Goal: Information Seeking & Learning: Learn about a topic

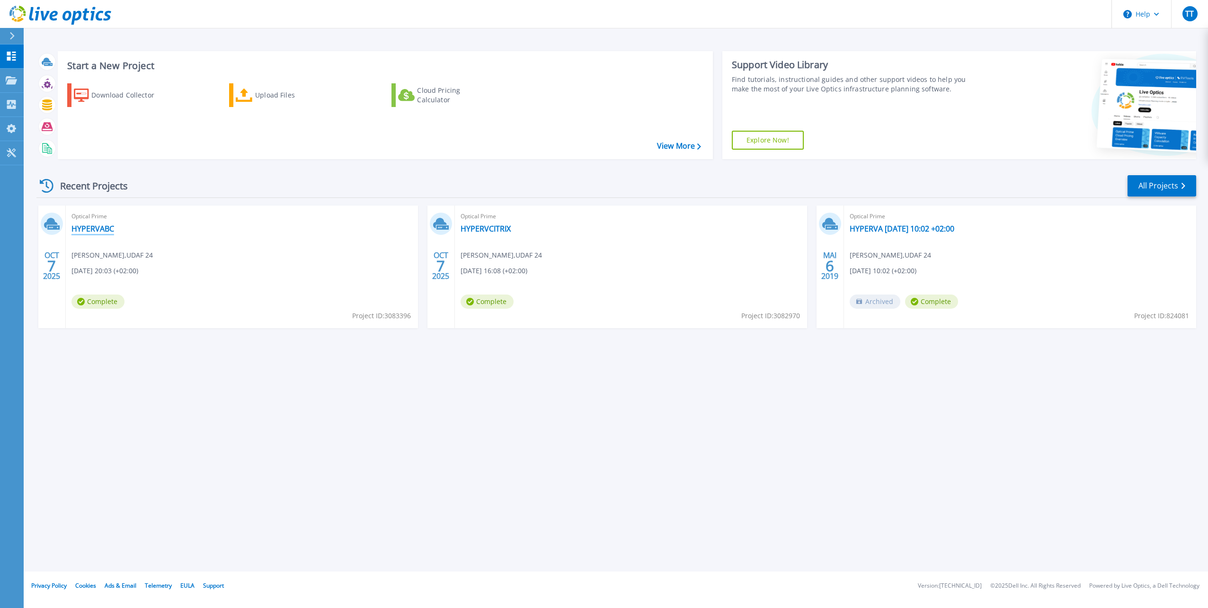
click at [84, 230] on link "HYPERVABC" at bounding box center [92, 228] width 43 height 9
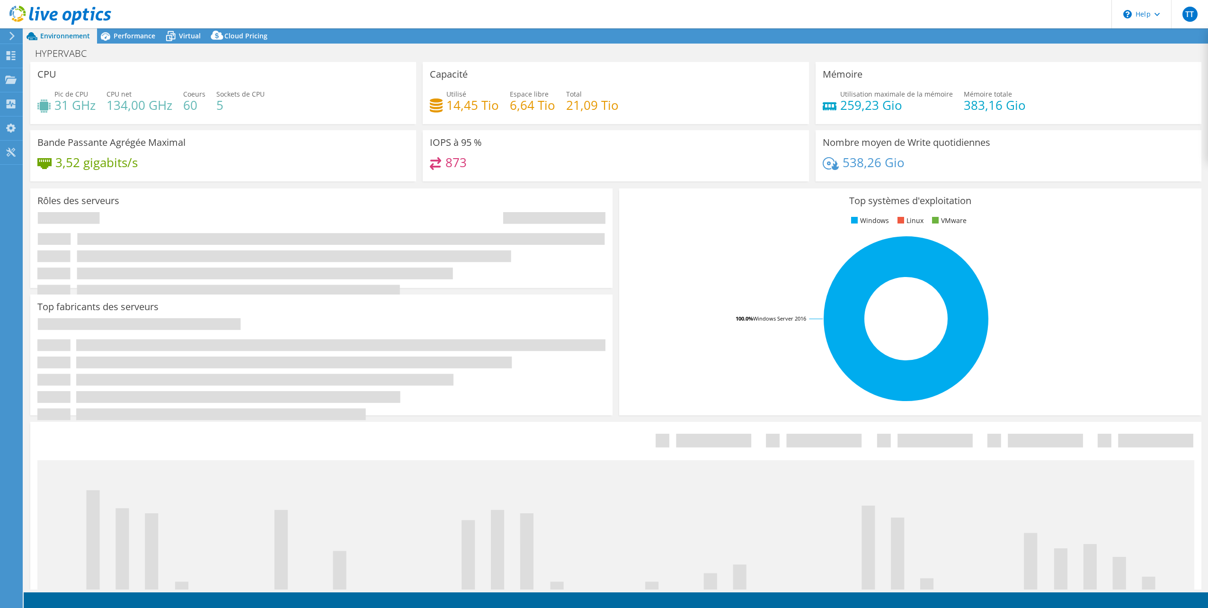
select select "USD"
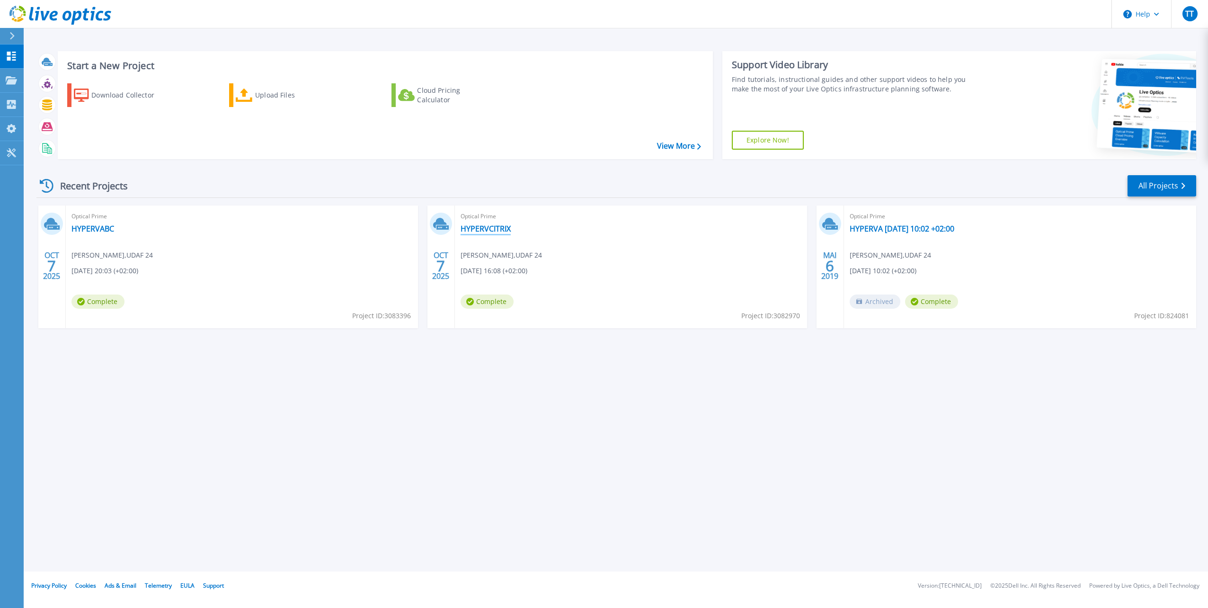
click at [483, 229] on link "HYPERVCITRIX" at bounding box center [486, 228] width 50 height 9
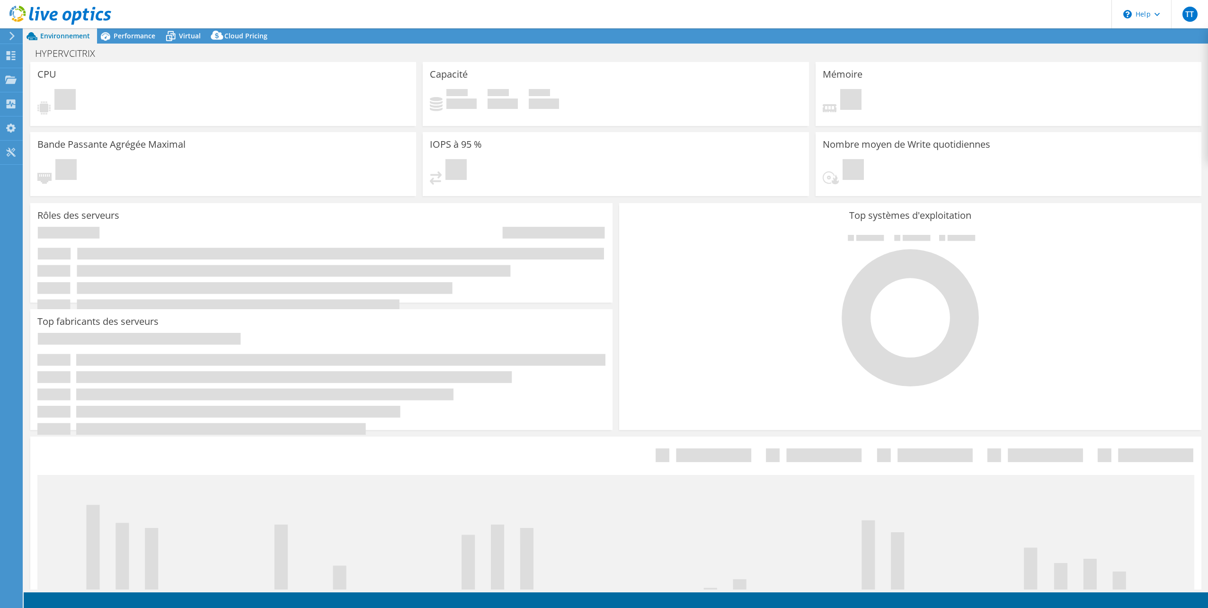
select select "USD"
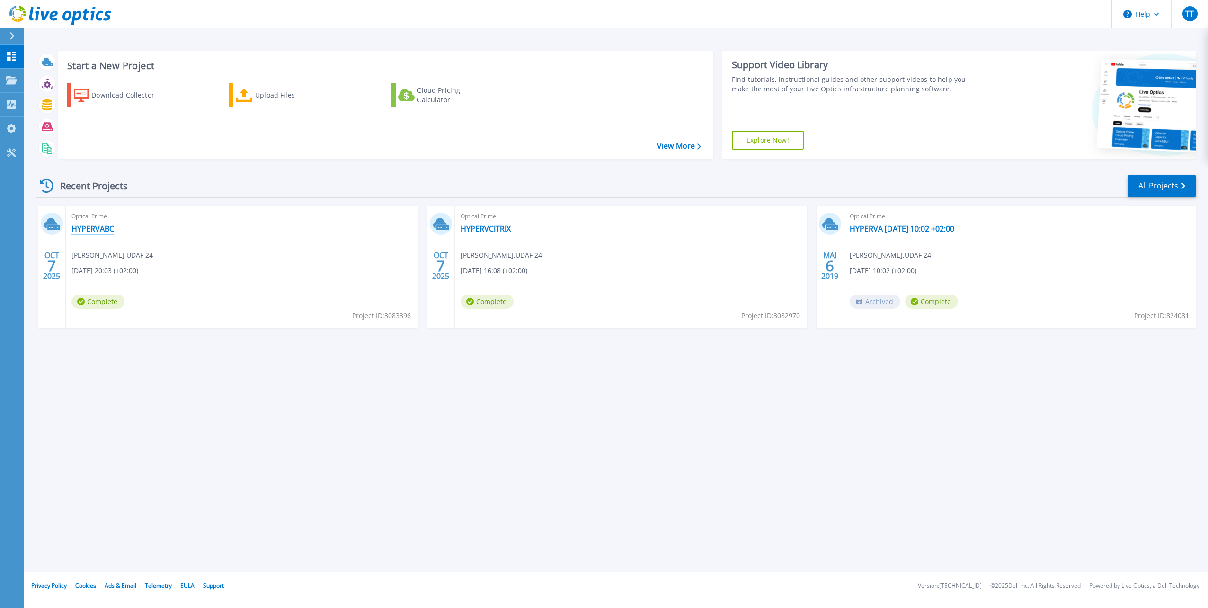
click at [82, 226] on link "HYPERVABC" at bounding box center [92, 228] width 43 height 9
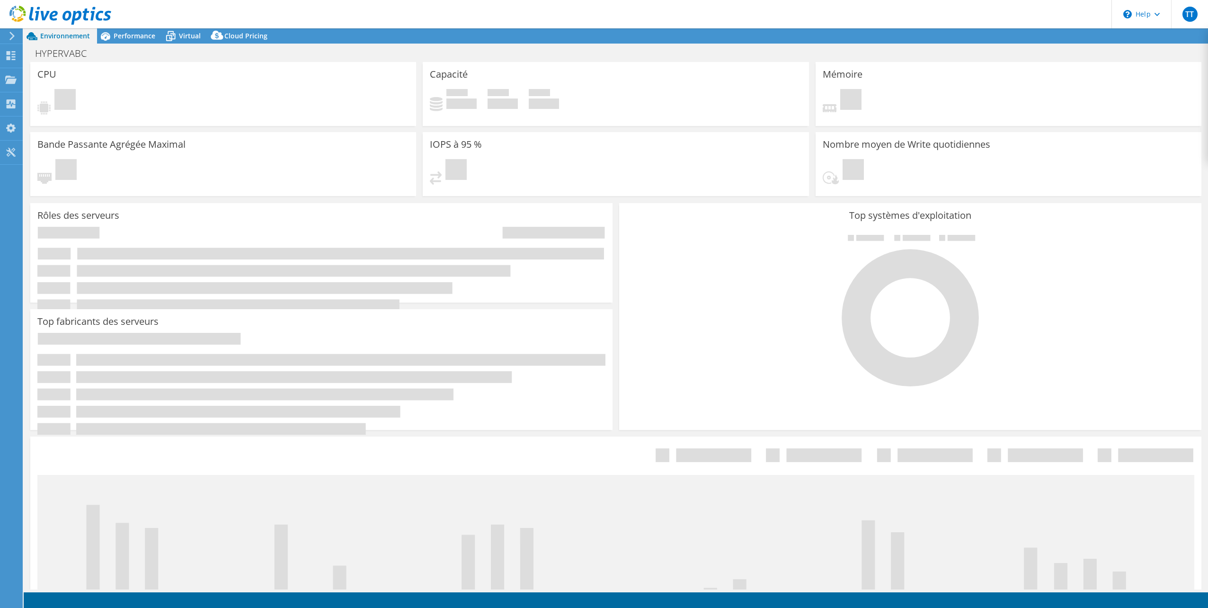
select select "USD"
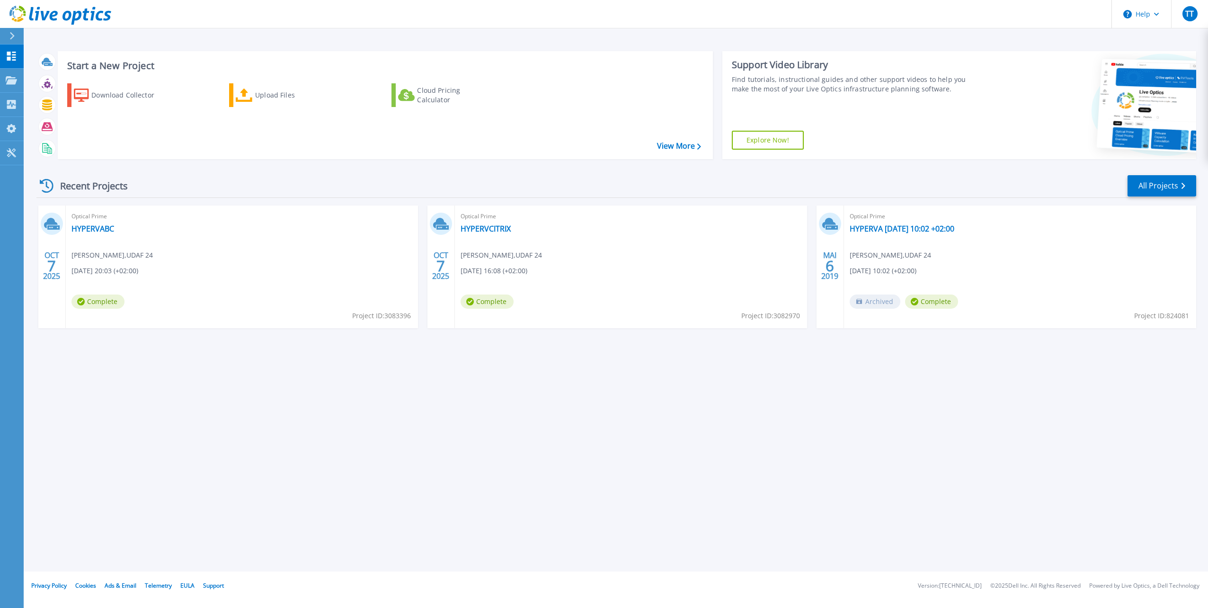
click at [481, 234] on div "Optical Prime HYPERVCITRIX [PERSON_NAME] , UDAF 24 [DATE] 16:08 (+02:00) Comple…" at bounding box center [631, 266] width 352 height 123
click at [484, 231] on link "HYPERVCITRIX" at bounding box center [486, 228] width 50 height 9
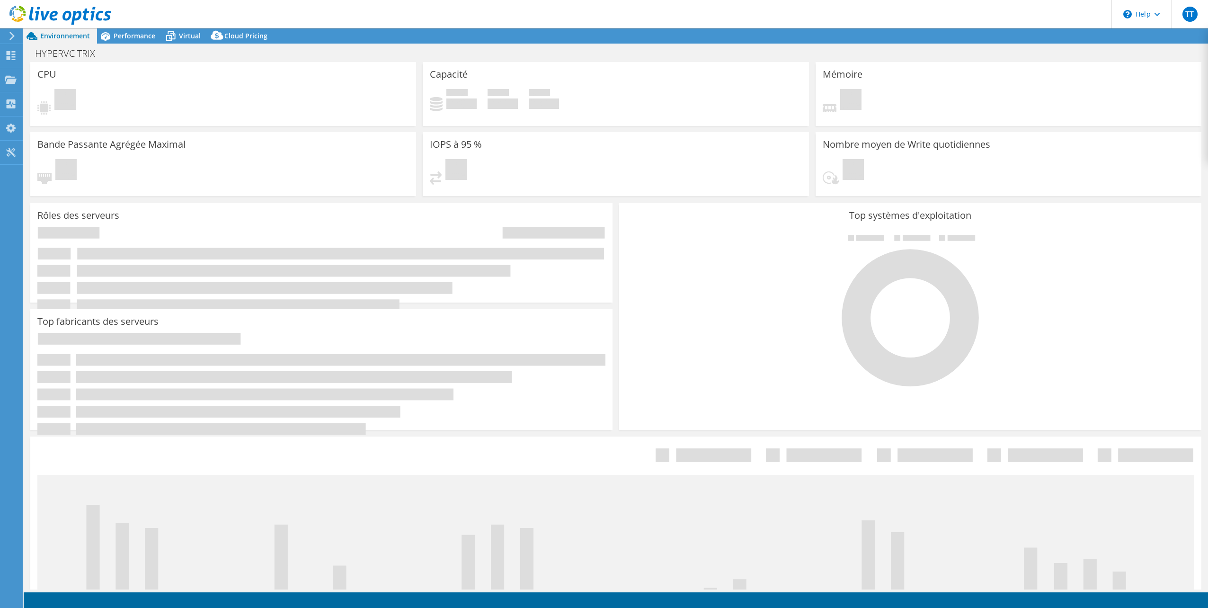
select select "USD"
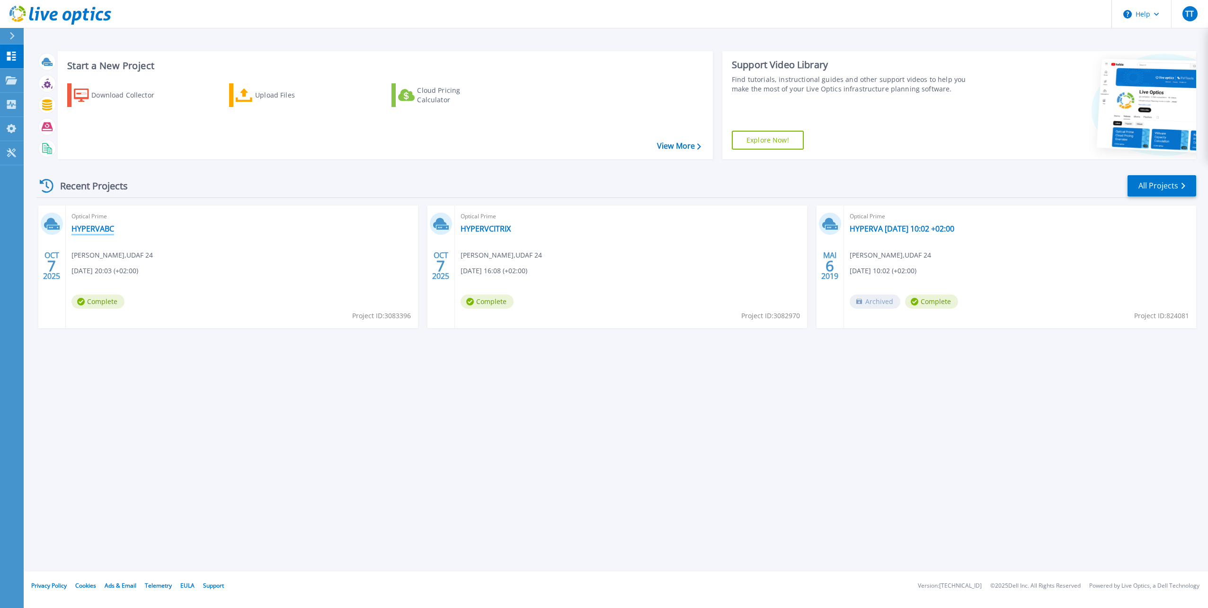
click at [86, 224] on link "HYPERVABC" at bounding box center [92, 228] width 43 height 9
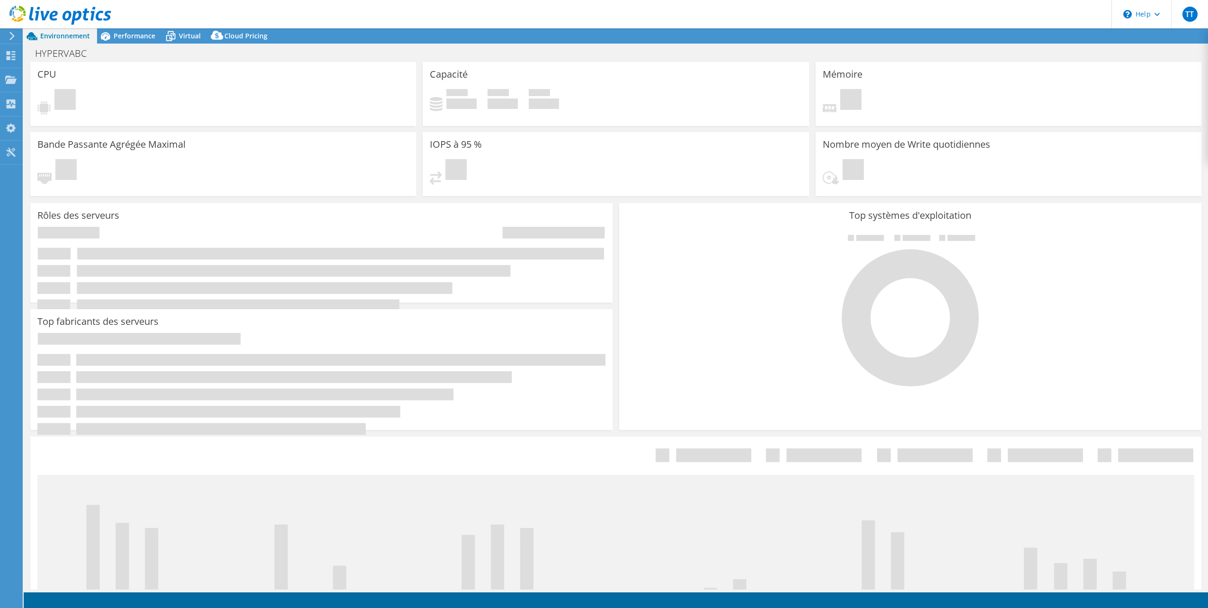
select select "USD"
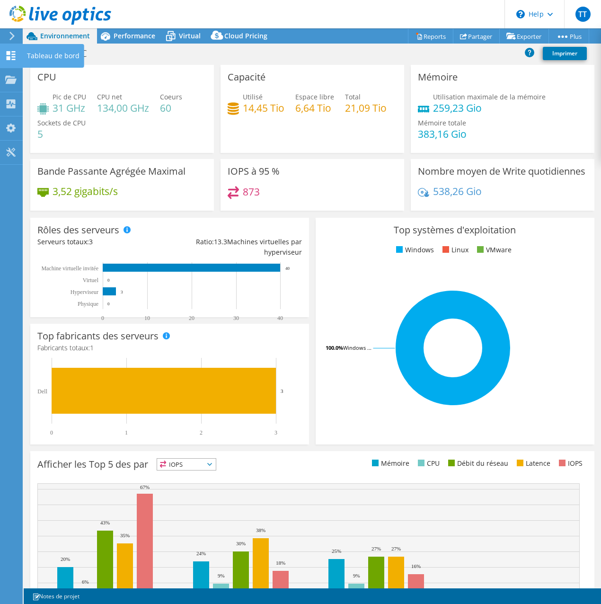
click at [24, 53] on div "Tableau de bord" at bounding box center [53, 56] width 62 height 24
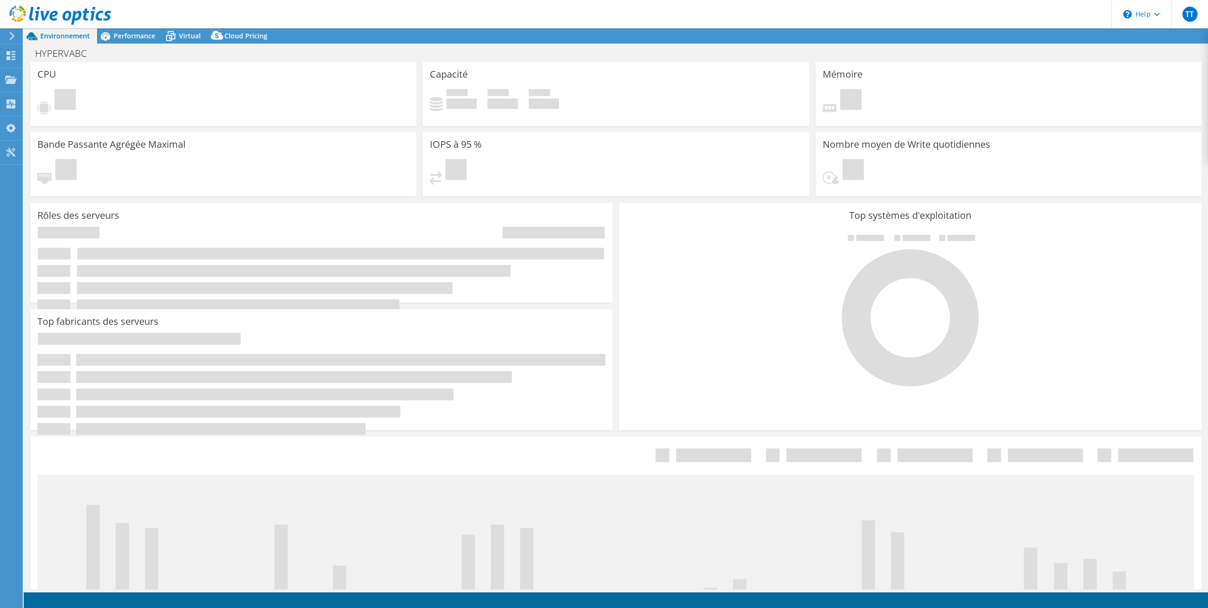
select select "USD"
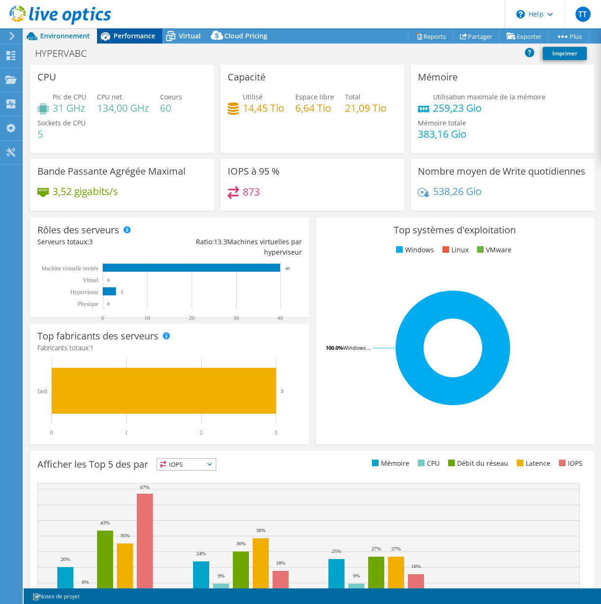
click at [135, 39] on span "Performance" at bounding box center [135, 35] width 42 height 9
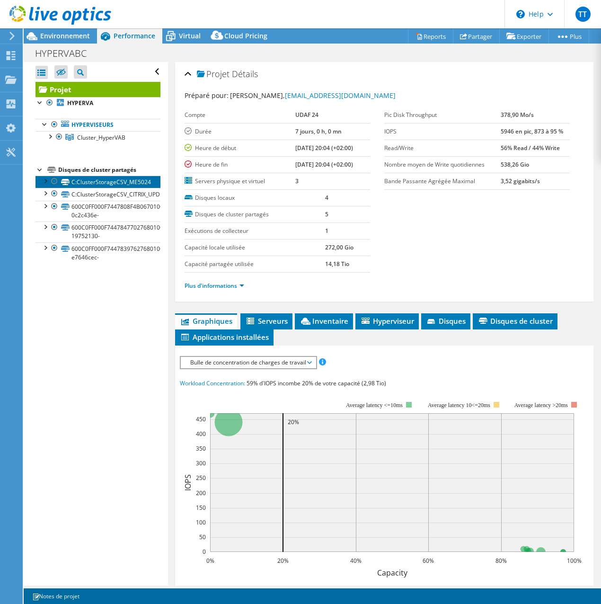
click at [107, 183] on link "C:ClusterStorageCSV_ME5024" at bounding box center [98, 182] width 125 height 12
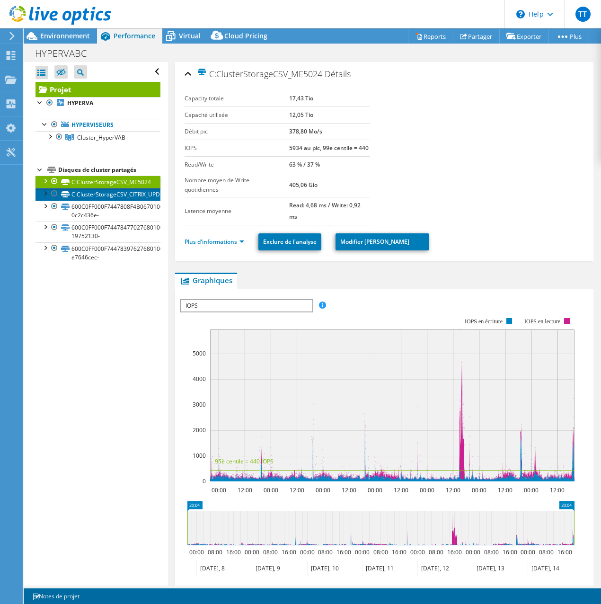
click at [119, 194] on link "C:ClusterStorageCSV_CITRIX_UPD" at bounding box center [98, 194] width 125 height 12
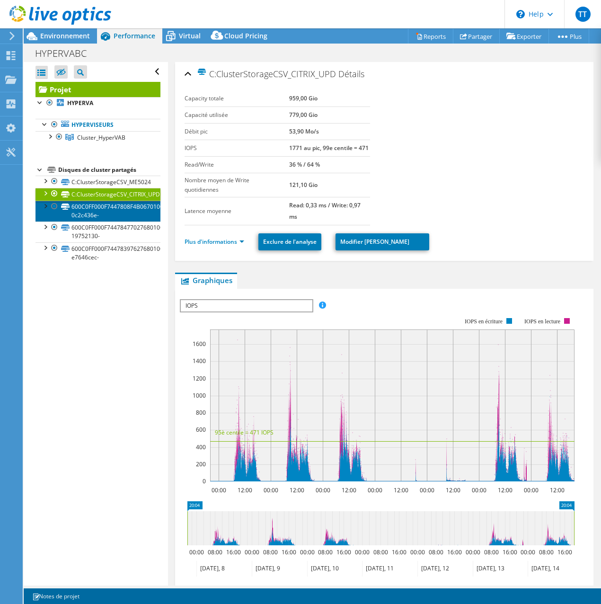
click at [108, 205] on link "600C0FF000F7447808F4B06701000000-0c2c436e-" at bounding box center [98, 211] width 125 height 21
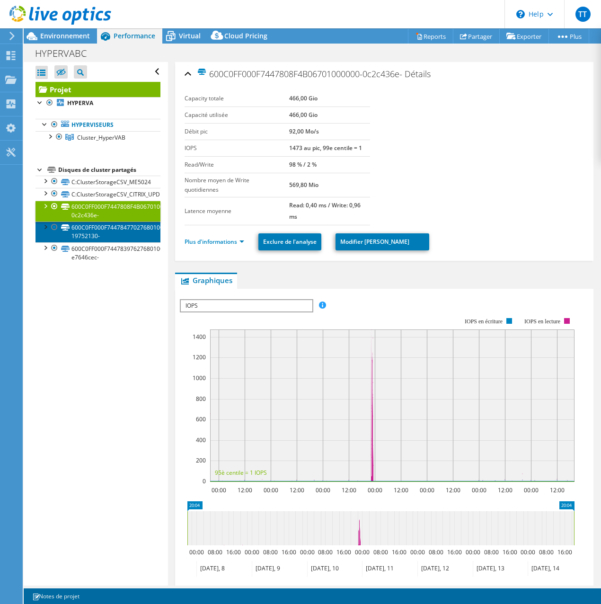
click at [103, 233] on link "600C0FF000F744784770276801000000-19752130-" at bounding box center [98, 232] width 125 height 21
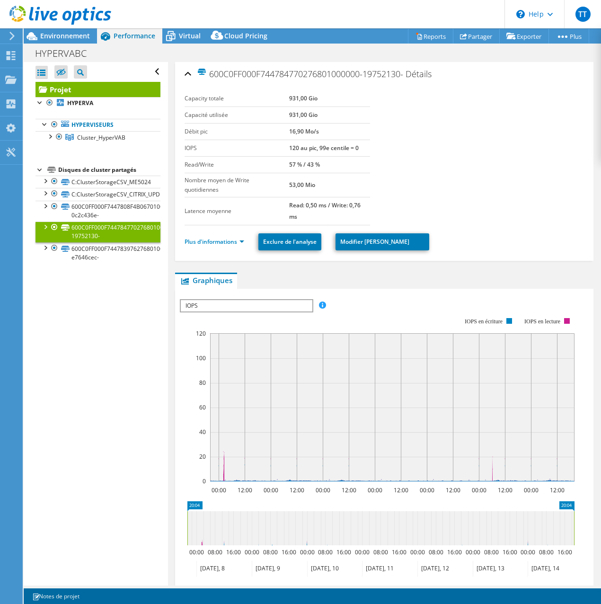
click at [46, 223] on div at bounding box center [44, 226] width 9 height 9
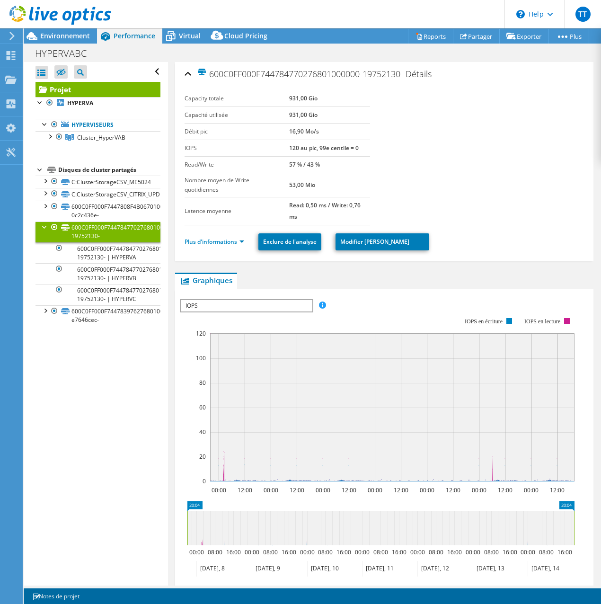
click at [46, 223] on div at bounding box center [44, 226] width 9 height 9
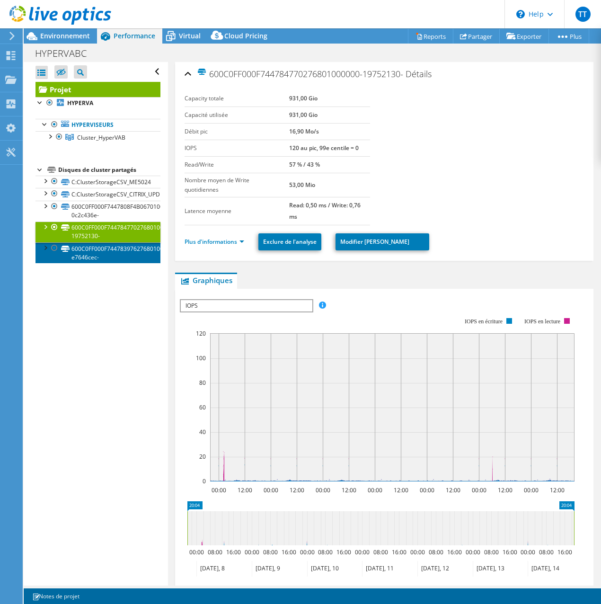
click at [80, 246] on link "600C0FF000F744783976276801000000-e7646cec-" at bounding box center [98, 252] width 125 height 21
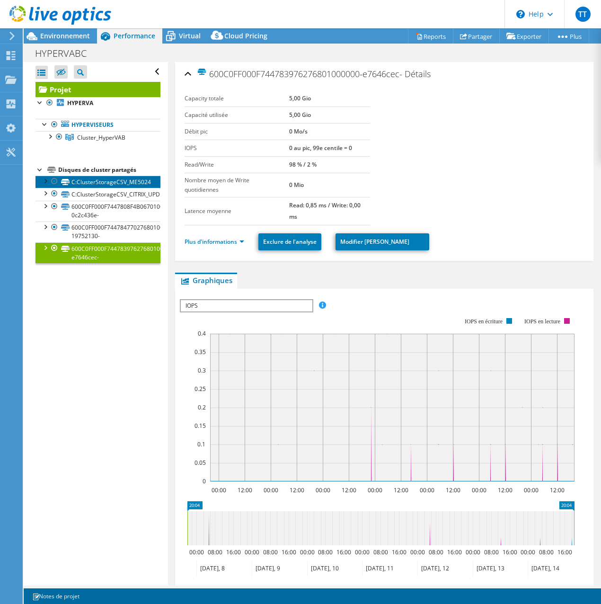
click at [90, 186] on link "C:ClusterStorageCSV_ME5024" at bounding box center [98, 182] width 125 height 12
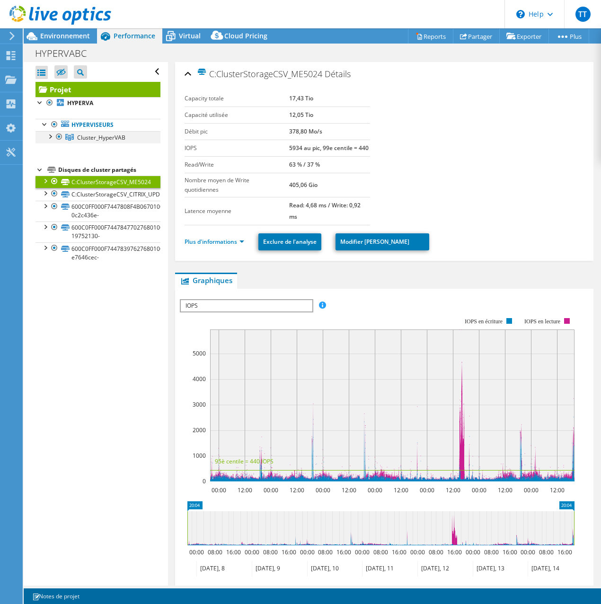
click at [50, 136] on div at bounding box center [49, 135] width 9 height 9
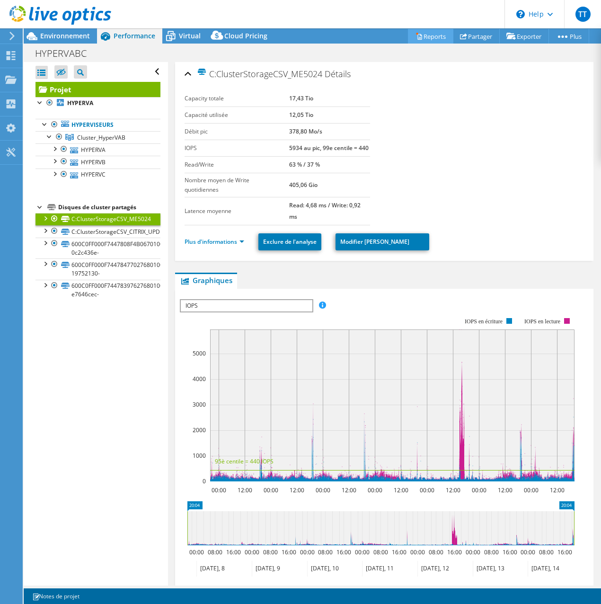
click at [425, 39] on link "Reports" at bounding box center [430, 36] width 45 height 15
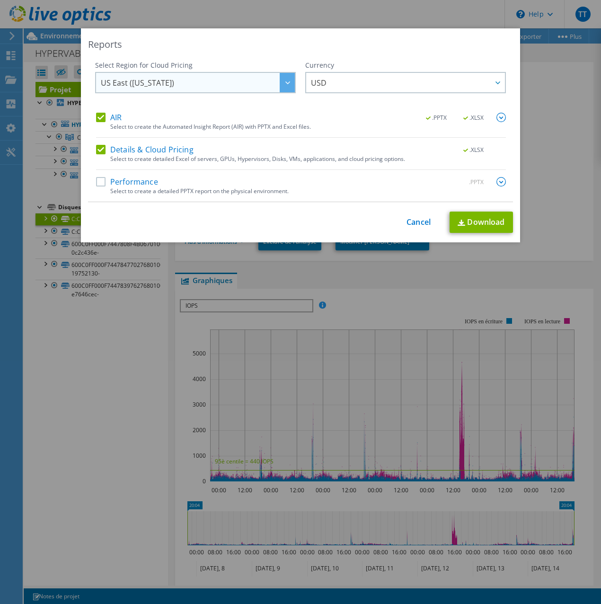
click at [261, 82] on span "US East ([US_STATE])" at bounding box center [198, 82] width 194 height 19
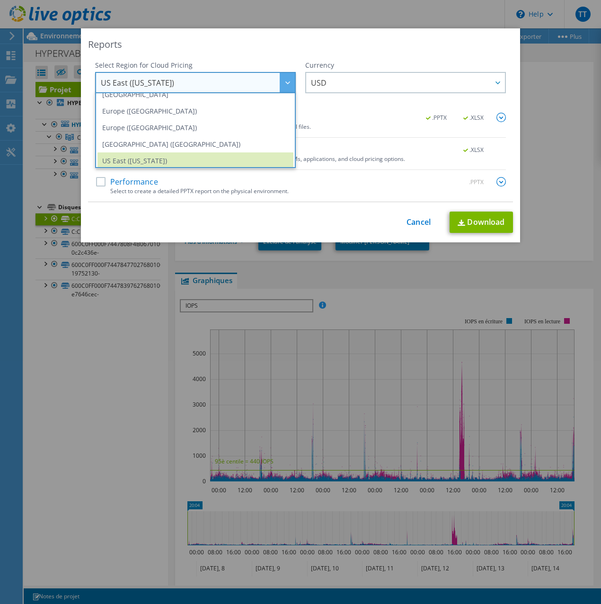
scroll to position [128, 0]
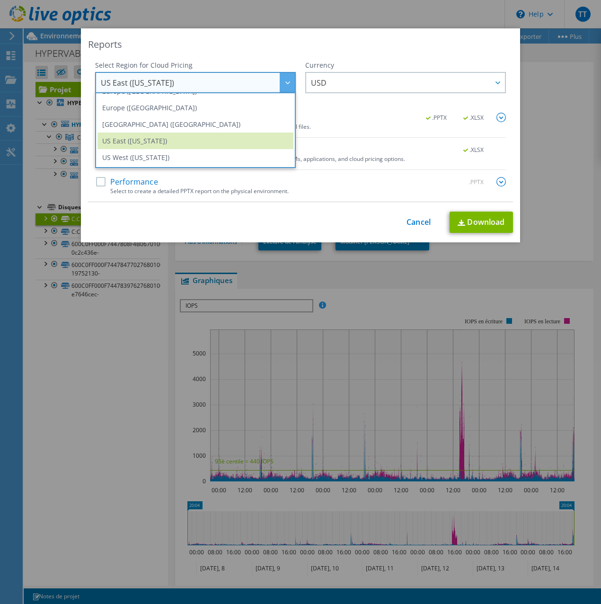
click at [257, 72] on div "US East (Virginia) Asia Pacific (Hong Kong) Asia Pacific (Mumbai) Asia Pacific …" at bounding box center [195, 82] width 201 height 21
click at [267, 78] on span "US East ([US_STATE])" at bounding box center [198, 82] width 194 height 19
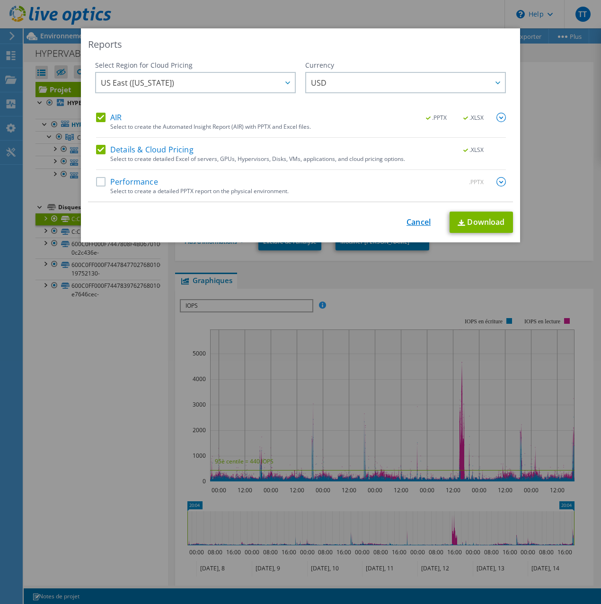
click at [424, 223] on link "Cancel" at bounding box center [419, 222] width 24 height 9
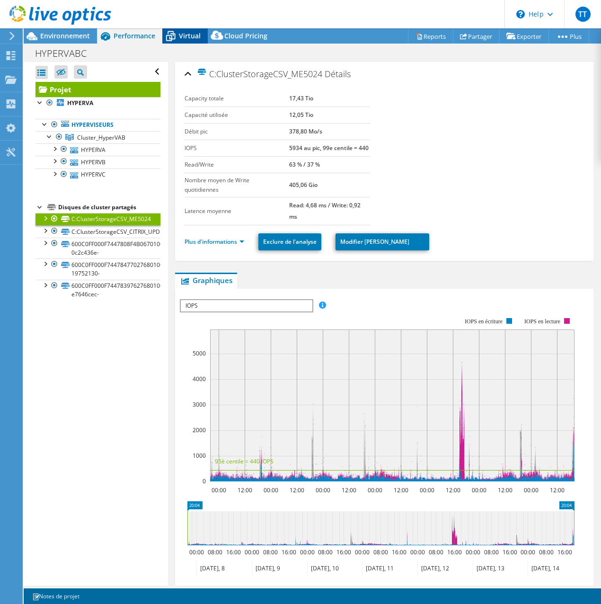
click at [190, 34] on span "Virtual" at bounding box center [190, 35] width 22 height 9
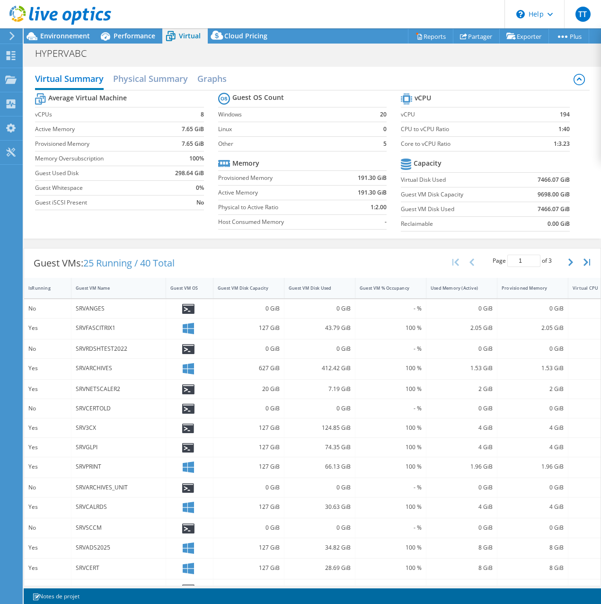
drag, startPoint x: 291, startPoint y: 588, endPoint x: 324, endPoint y: 585, distance: 33.7
click at [324, 585] on div "Actions de projet Actions de projet Reports Partager Exporter vSAN ReadyNode Si…" at bounding box center [313, 316] width 578 height 576
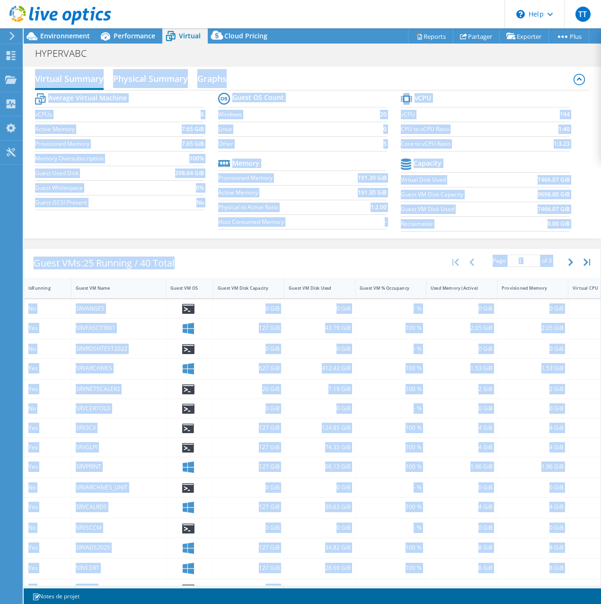
drag, startPoint x: 324, startPoint y: 585, endPoint x: 471, endPoint y: 439, distance: 206.5
click at [471, 439] on div "4 GiB" at bounding box center [462, 447] width 71 height 19
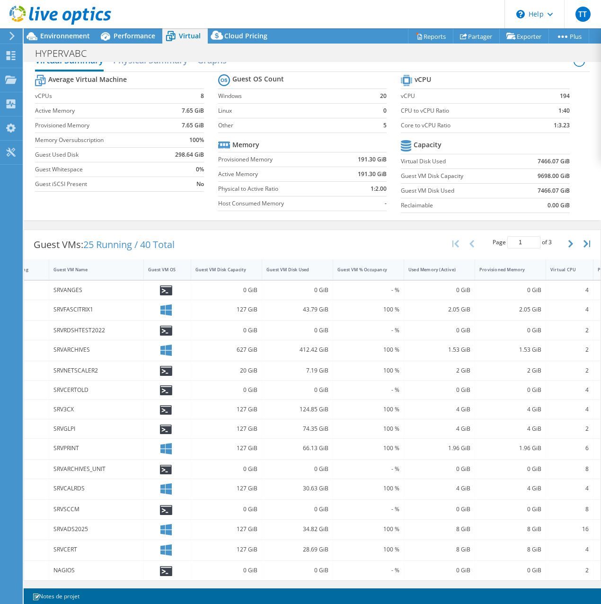
scroll to position [26, 0]
click at [564, 240] on button "button" at bounding box center [572, 244] width 16 height 18
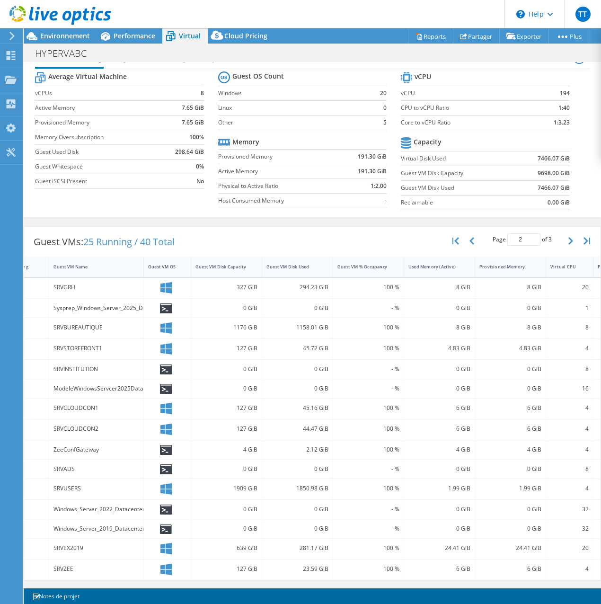
scroll to position [28, 0]
click at [564, 237] on button "button" at bounding box center [572, 241] width 16 height 18
type input "3"
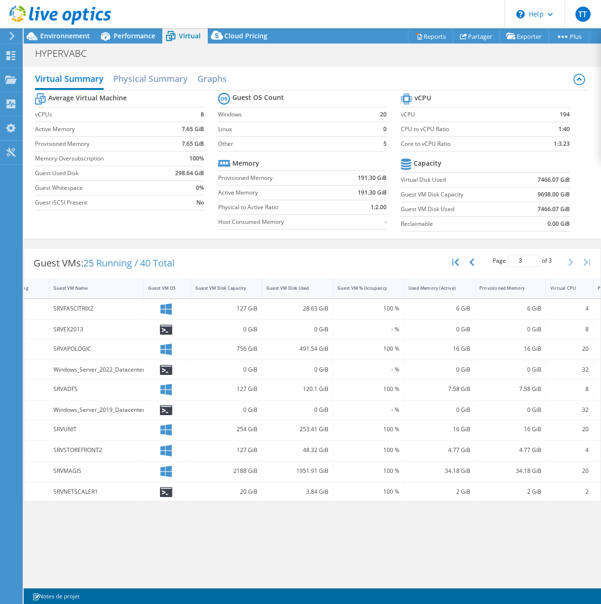
scroll to position [0, 0]
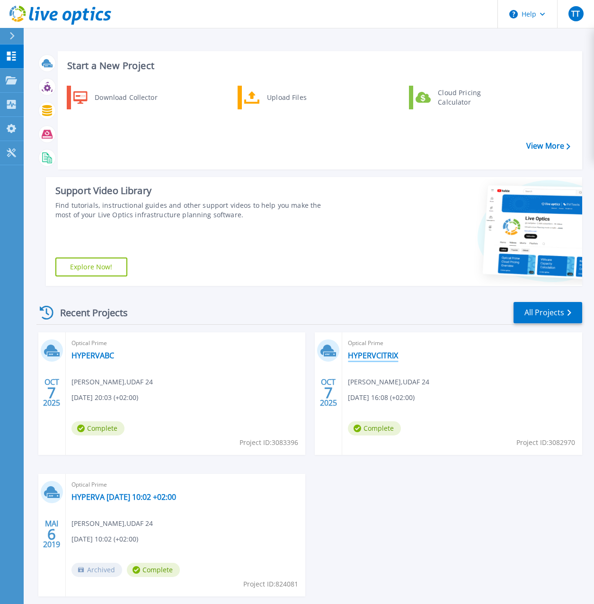
click at [362, 356] on link "HYPERVCITRIX" at bounding box center [373, 355] width 50 height 9
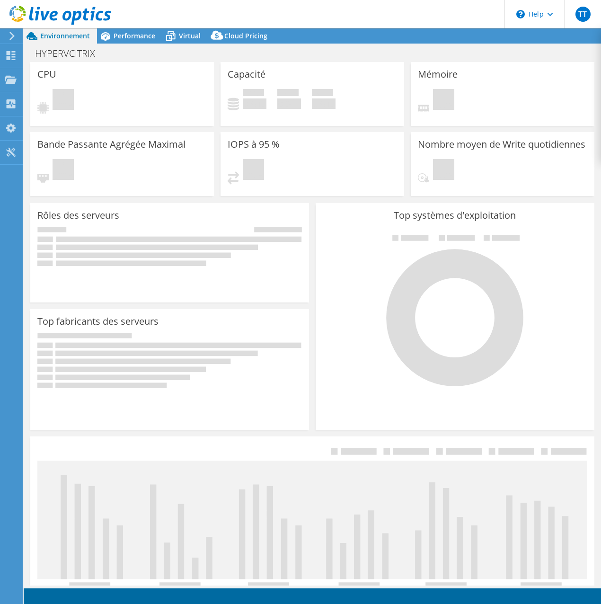
select select "USD"
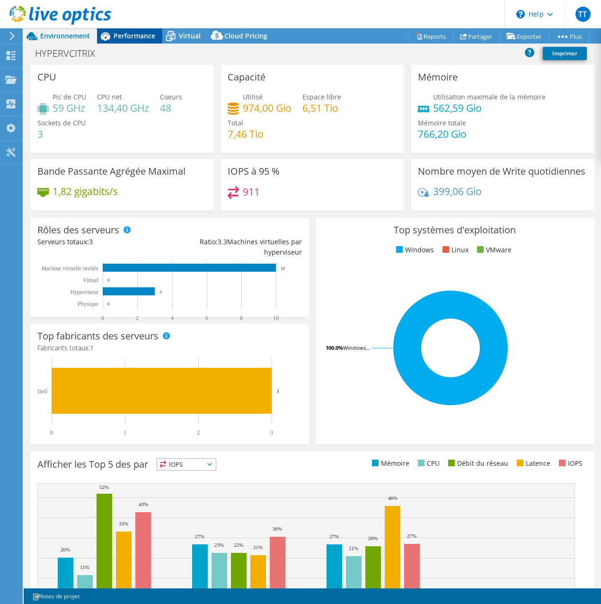
click at [129, 36] on span "Performance" at bounding box center [135, 35] width 42 height 9
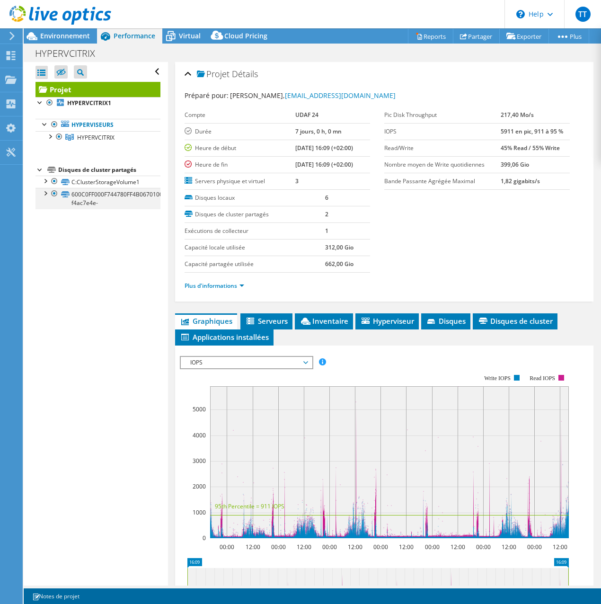
click at [48, 192] on div at bounding box center [44, 192] width 9 height 9
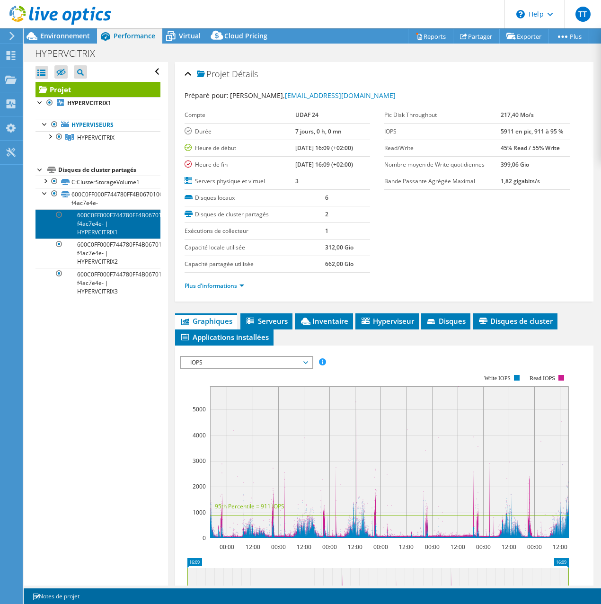
click at [103, 231] on link "600C0FF000F744780FF4B06701000000-f4ac7e4e- | HYPERVCITRIX1" at bounding box center [98, 223] width 125 height 29
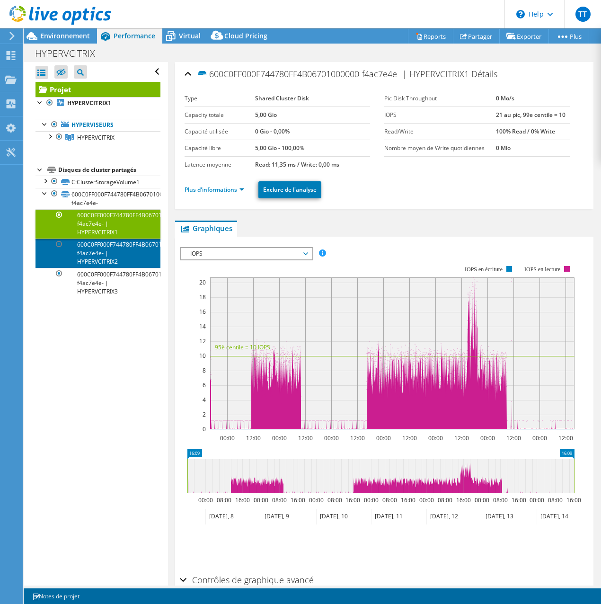
click at [131, 261] on link "600C0FF000F744780FF4B06701000000-f4ac7e4e- | HYPERVCITRIX2" at bounding box center [98, 253] width 125 height 29
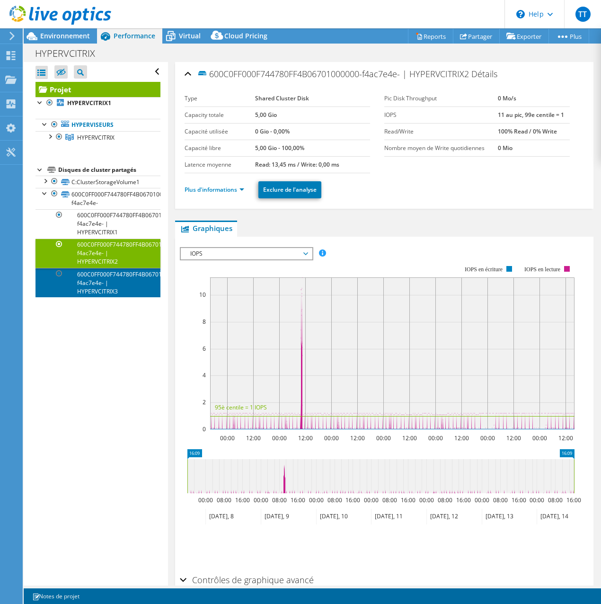
click at [125, 283] on link "600C0FF000F744780FF4B06701000000-f4ac7e4e- | HYPERVCITRIX3" at bounding box center [98, 282] width 125 height 29
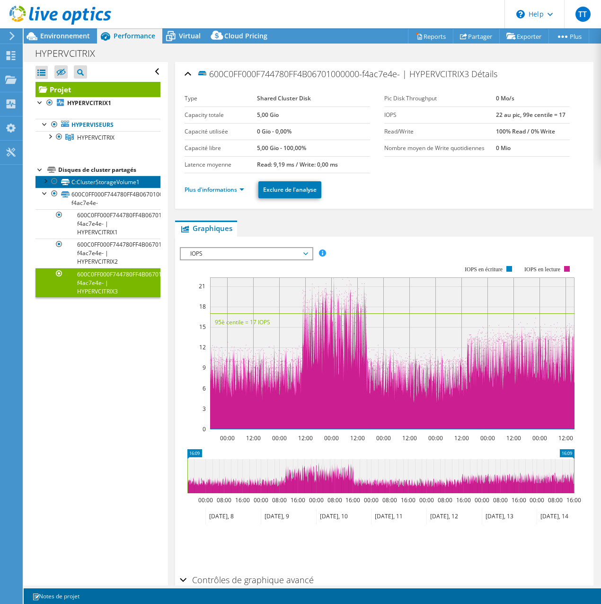
click at [68, 181] on icon at bounding box center [65, 182] width 9 height 6
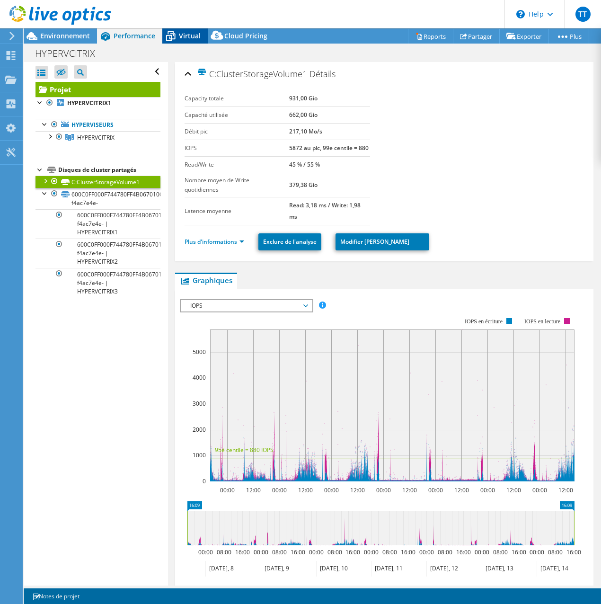
click at [190, 37] on span "Virtual" at bounding box center [190, 35] width 22 height 9
